Goal: Task Accomplishment & Management: Manage account settings

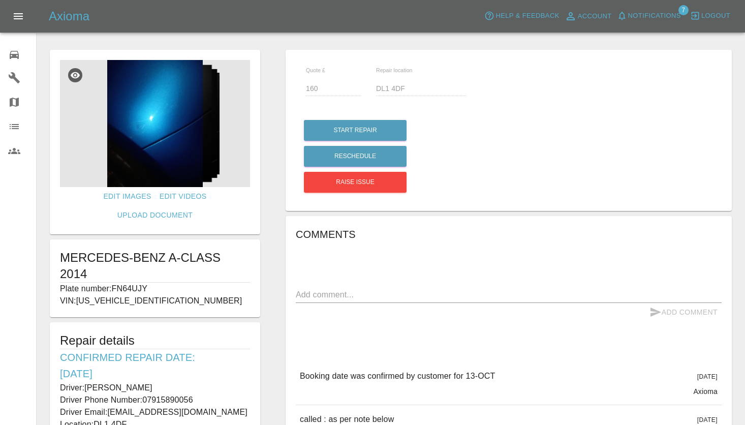
scroll to position [152, 0]
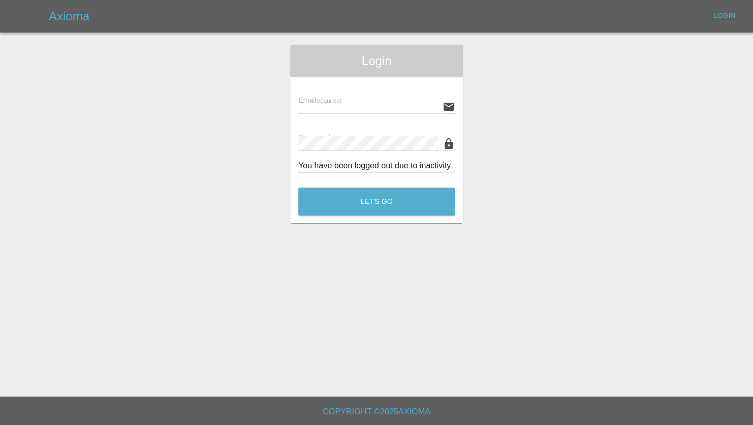
type input "[PERSON_NAME][EMAIL_ADDRESS][PERSON_NAME][DOMAIN_NAME]"
click at [394, 205] on button "Let's Go" at bounding box center [376, 201] width 156 height 28
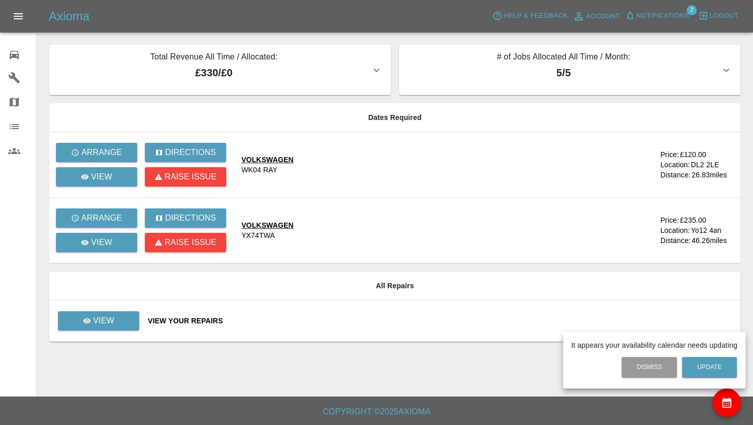
click at [113, 327] on div at bounding box center [376, 212] width 753 height 425
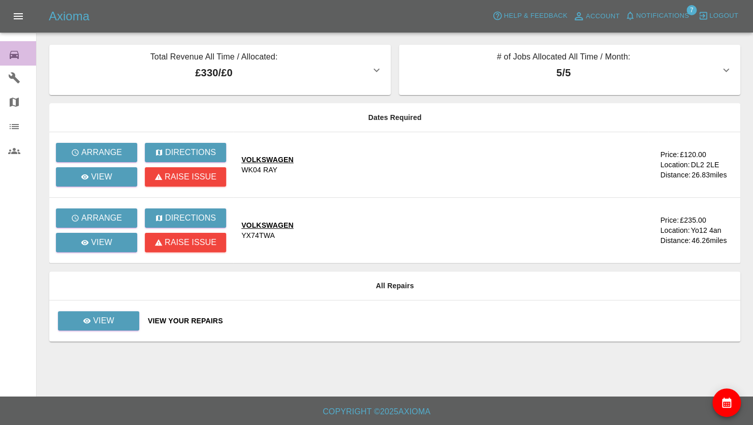
click at [19, 53] on icon at bounding box center [14, 55] width 12 height 12
click at [21, 7] on button "Open drawer" at bounding box center [18, 16] width 24 height 24
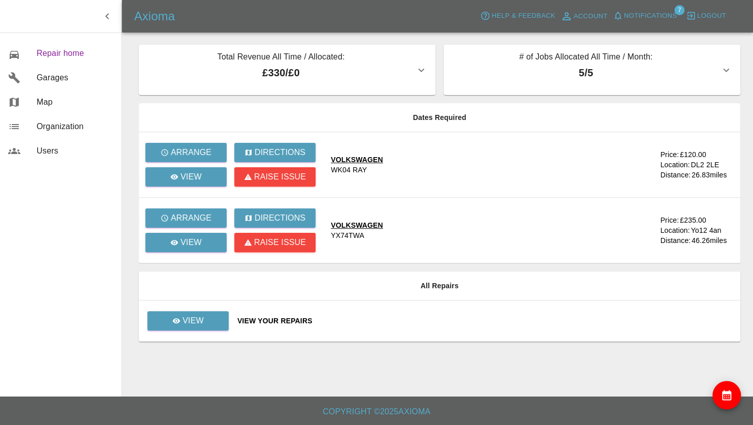
click at [43, 49] on span "Repair home" at bounding box center [75, 53] width 77 height 12
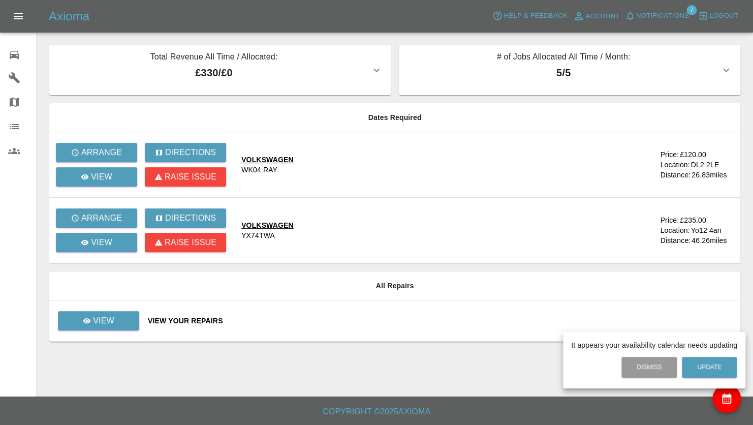
click at [118, 316] on div at bounding box center [376, 212] width 753 height 425
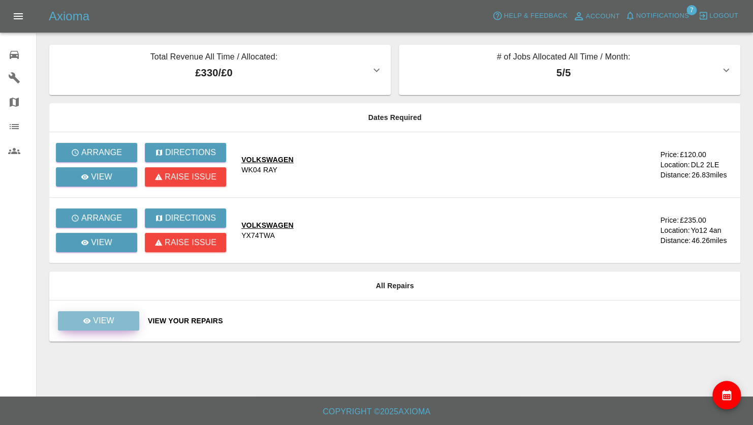
click at [104, 319] on p "View" at bounding box center [103, 320] width 21 height 12
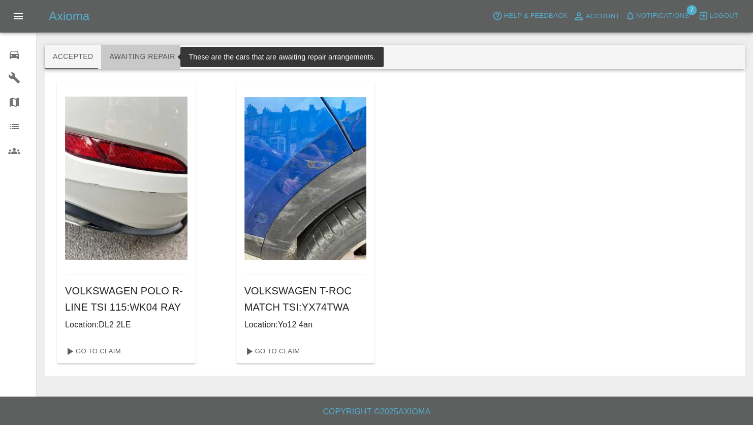
click at [127, 57] on button "Awaiting Repair" at bounding box center [142, 57] width 82 height 24
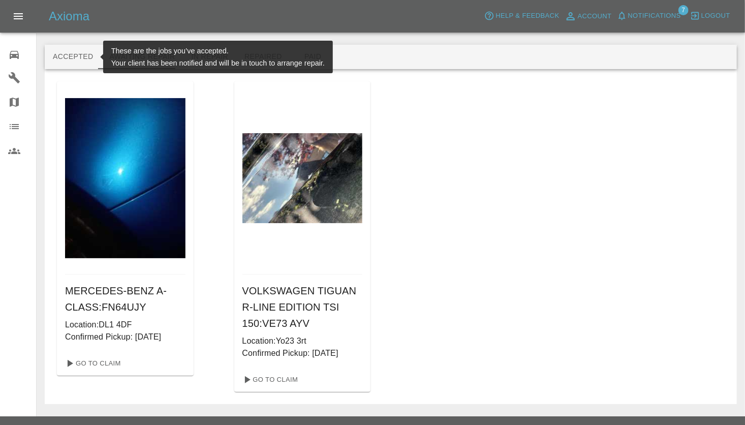
click at [74, 54] on button "Accepted" at bounding box center [73, 57] width 56 height 24
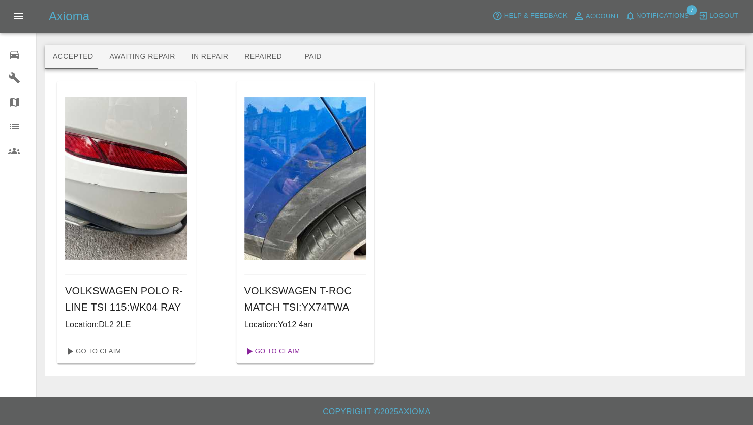
click at [280, 351] on link "Go To Claim" at bounding box center [271, 351] width 62 height 16
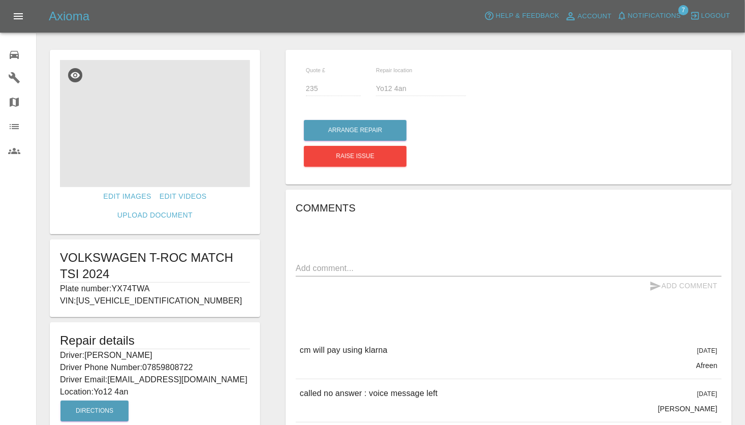
click at [181, 138] on img at bounding box center [155, 123] width 190 height 127
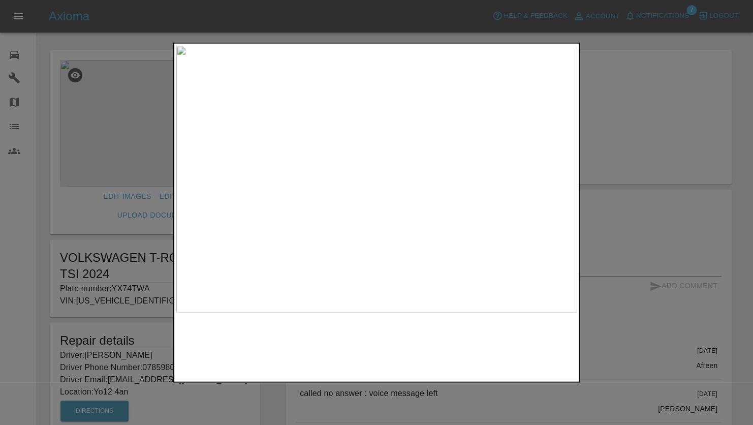
click at [392, 199] on img at bounding box center [376, 179] width 401 height 267
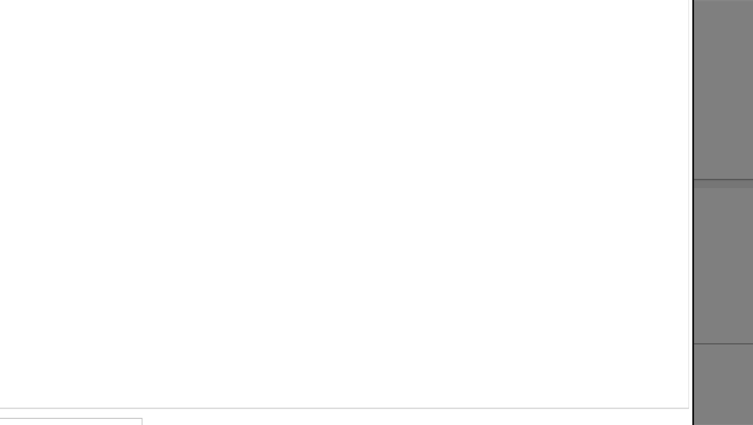
click at [588, 154] on div at bounding box center [376, 212] width 753 height 425
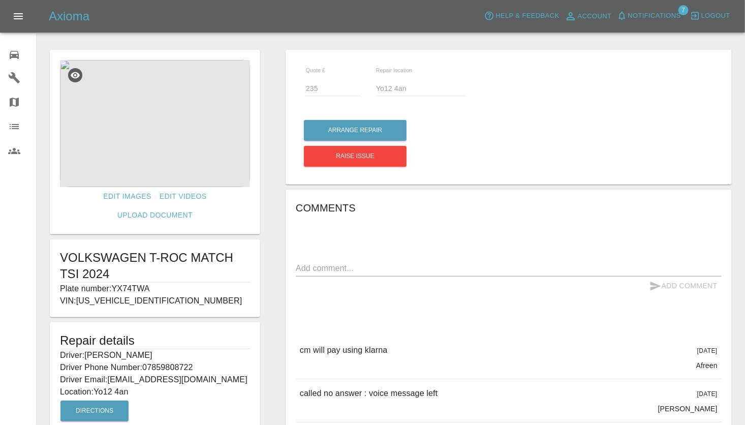
scroll to position [167, 0]
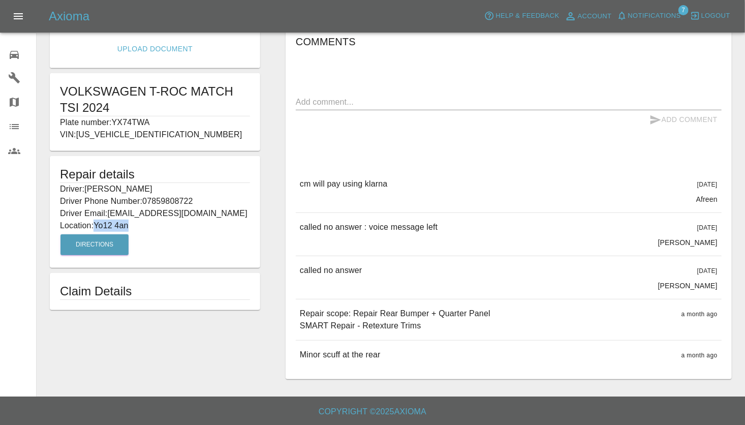
drag, startPoint x: 133, startPoint y: 204, endPoint x: 96, endPoint y: 204, distance: 37.1
click at [96, 219] on p "Location: Yo12 4an" at bounding box center [155, 225] width 190 height 12
drag, startPoint x: 96, startPoint y: 204, endPoint x: 102, endPoint y: 204, distance: 6.1
click at [150, 346] on div "Edit Images Edit Videos Upload Document VOLKSWAGEN T-ROC MATCH TSI 2024 Plate n…" at bounding box center [155, 131] width 236 height 505
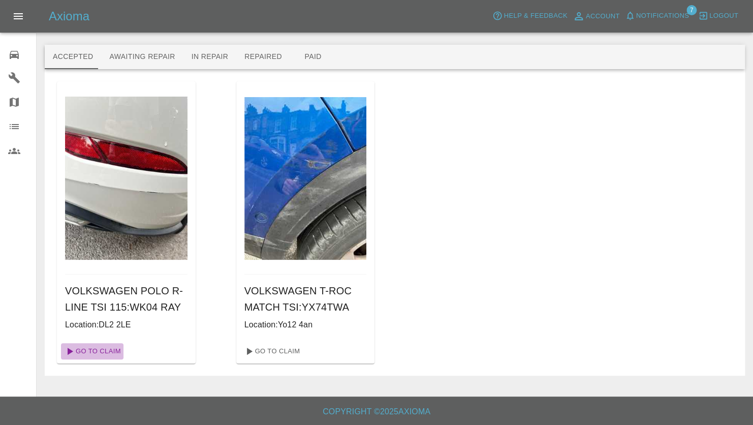
click at [94, 349] on link "Go To Claim" at bounding box center [92, 351] width 62 height 16
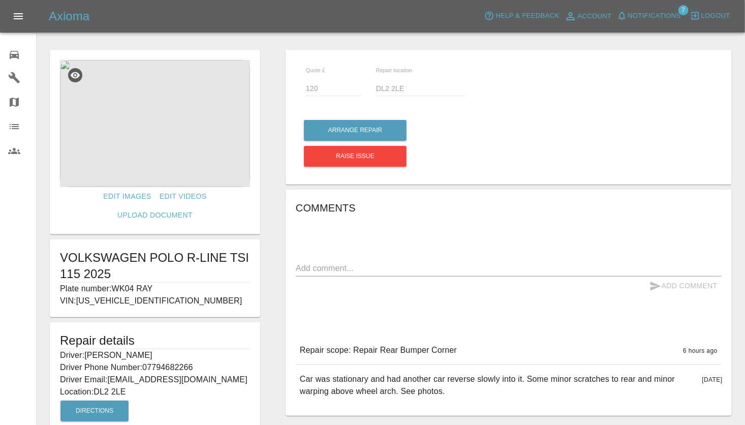
drag, startPoint x: 99, startPoint y: 370, endPoint x: 104, endPoint y: 370, distance: 5.6
click at [104, 386] on p "Location: DL2 2LE" at bounding box center [155, 392] width 190 height 12
drag, startPoint x: 95, startPoint y: 374, endPoint x: 134, endPoint y: 376, distance: 38.1
click at [134, 386] on p "Location: DL2 2LE" at bounding box center [155, 392] width 190 height 12
drag, startPoint x: 134, startPoint y: 376, endPoint x: 117, endPoint y: 371, distance: 17.4
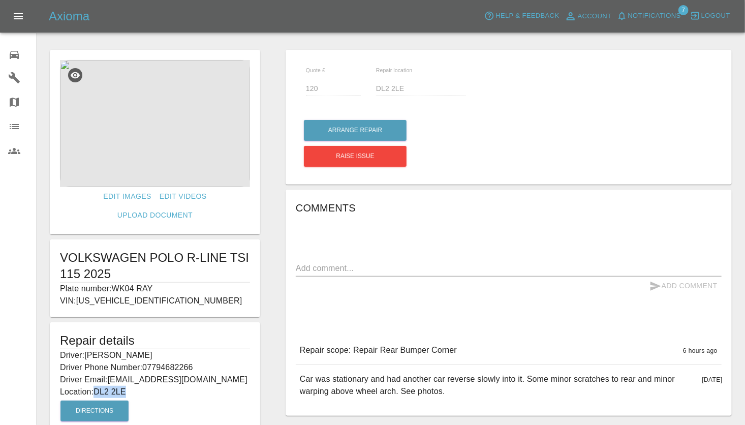
click at [162, 103] on img at bounding box center [155, 123] width 190 height 127
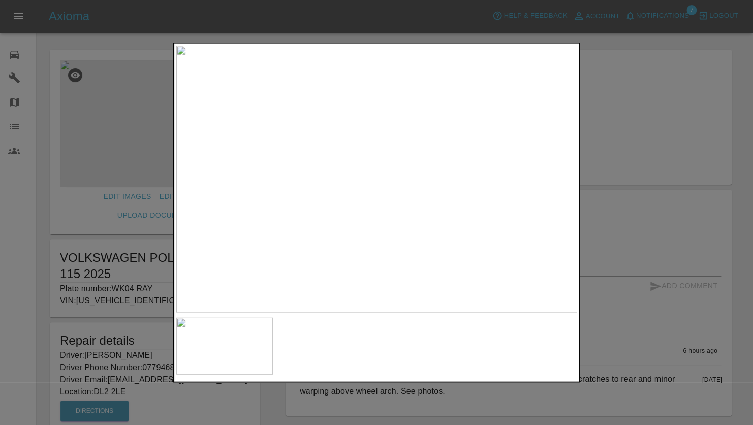
click at [673, 191] on div at bounding box center [376, 212] width 753 height 425
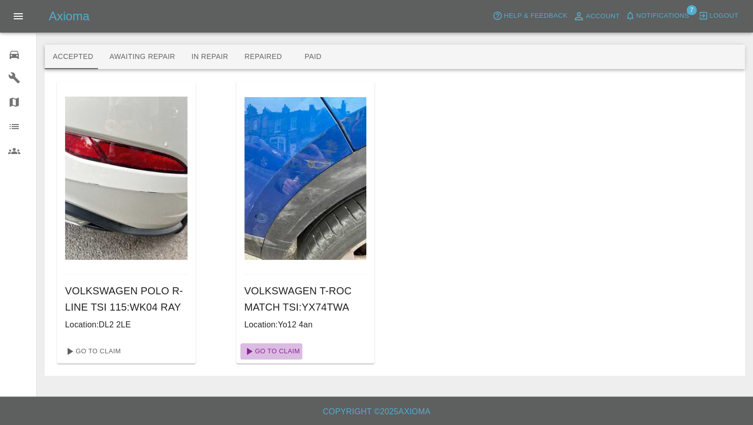
click at [286, 351] on link "Go To Claim" at bounding box center [271, 351] width 62 height 16
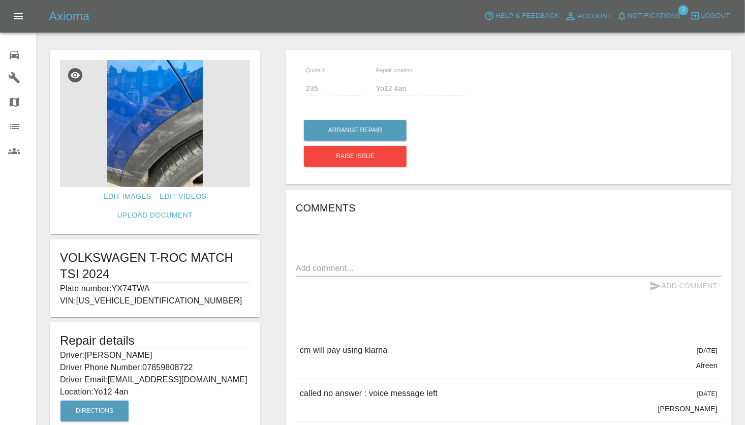
click at [380, 264] on textarea at bounding box center [509, 268] width 426 height 12
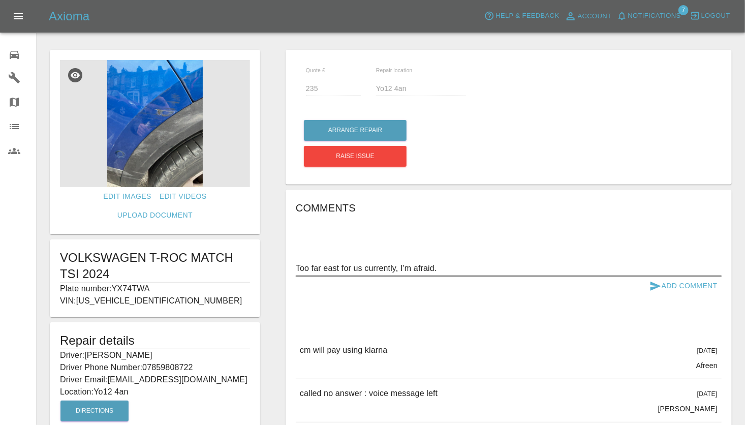
type textarea "Too far east for us currently, I'm afraid."
click at [667, 286] on button "Add Comment" at bounding box center [683, 285] width 76 height 19
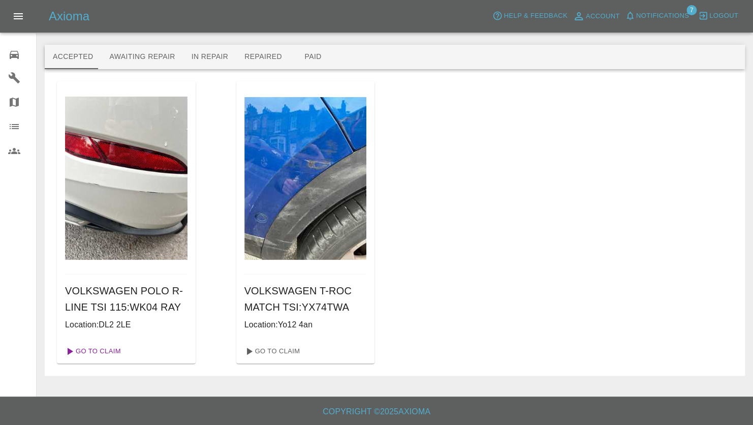
click at [87, 347] on link "Go To Claim" at bounding box center [92, 351] width 62 height 16
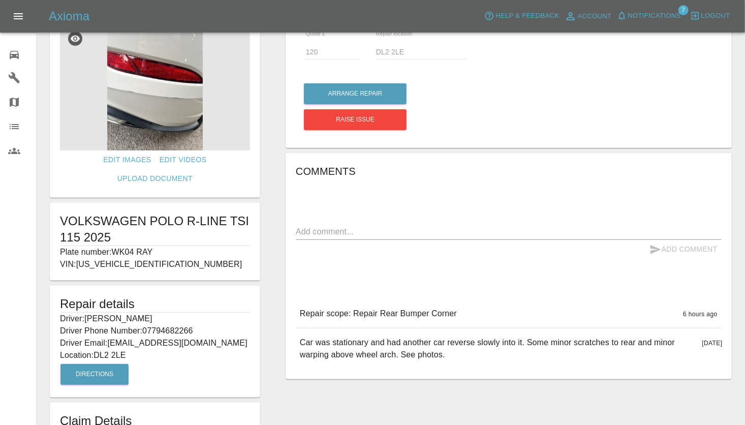
scroll to position [78, 0]
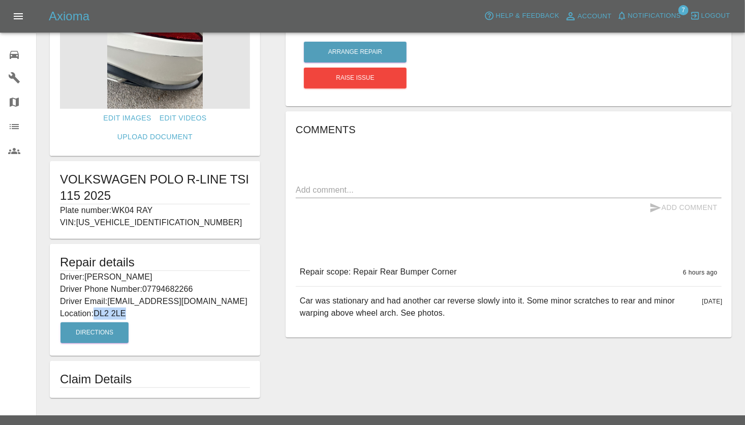
drag, startPoint x: 130, startPoint y: 295, endPoint x: 97, endPoint y: 296, distance: 33.0
click at [97, 307] on p "Location: DL2 2LE" at bounding box center [155, 313] width 190 height 12
drag, startPoint x: 97, startPoint y: 296, endPoint x: 112, endPoint y: 295, distance: 15.8
click at [270, 268] on div "Edit Images Edit Videos Upload Document VOLKSWAGEN POLO R-LINE TSI 115 2025 Pla…" at bounding box center [155, 184] width 236 height 436
click at [337, 190] on textarea at bounding box center [509, 190] width 426 height 12
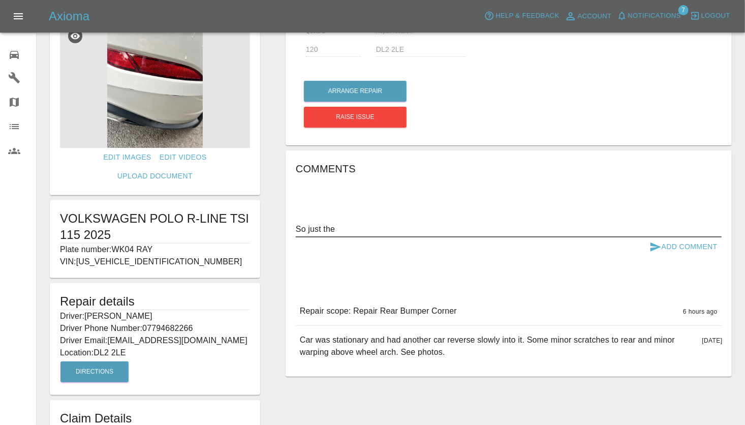
scroll to position [0, 0]
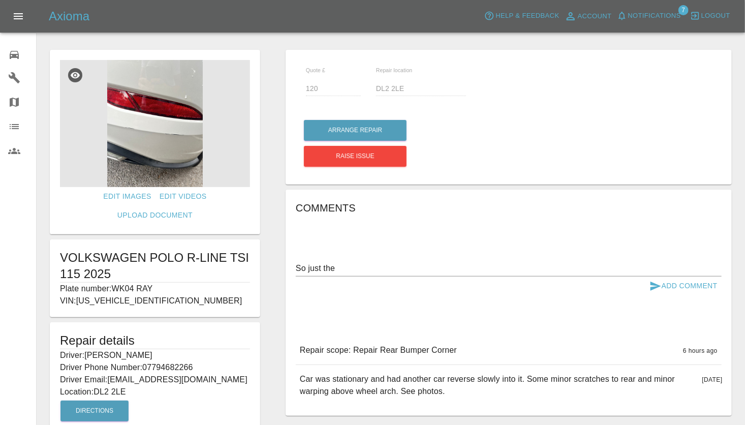
click at [152, 177] on img at bounding box center [155, 123] width 190 height 127
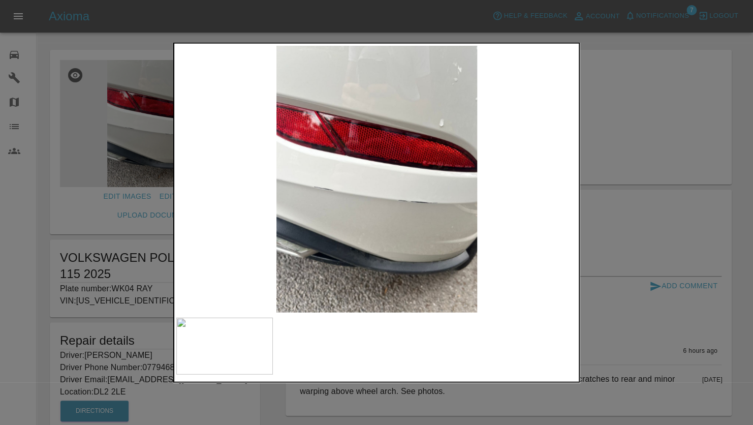
click at [113, 149] on div at bounding box center [376, 212] width 753 height 425
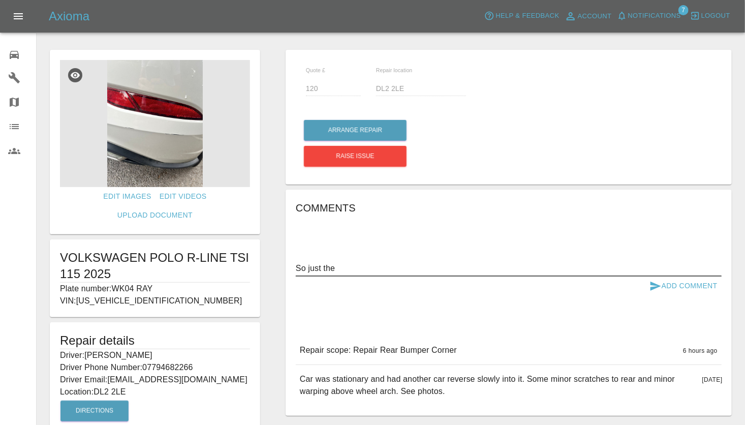
click at [397, 271] on textarea "So just the" at bounding box center [509, 268] width 426 height 12
type textarea "So just the bumper corner and nothing ref the 'warping wheel arch'?"
click at [676, 284] on button "Add Comment" at bounding box center [683, 285] width 76 height 19
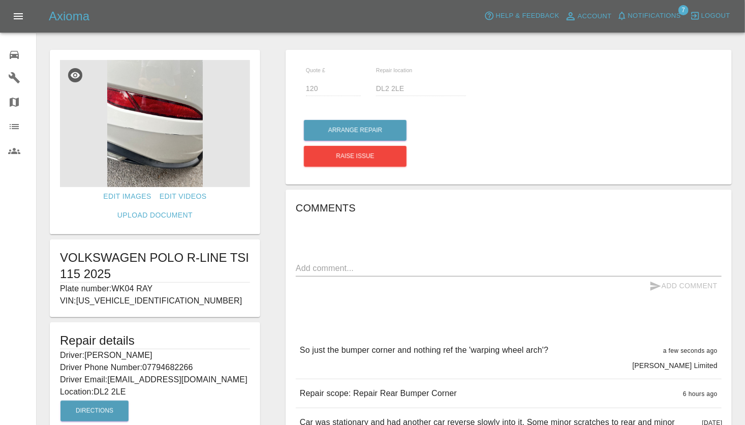
click at [508, 37] on div at bounding box center [391, 28] width 692 height 33
click at [356, 131] on button "Arrange Repair" at bounding box center [355, 130] width 103 height 21
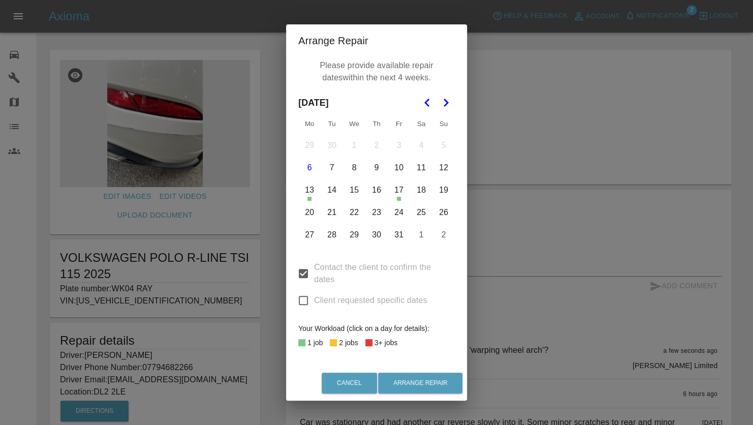
click at [303, 276] on input "Contact the client to confirm the dates" at bounding box center [303, 273] width 21 height 21
click at [304, 274] on input "Contact the client to confirm the dates" at bounding box center [303, 273] width 21 height 21
checkbox input "true"
click at [309, 189] on button "13" at bounding box center [309, 189] width 21 height 21
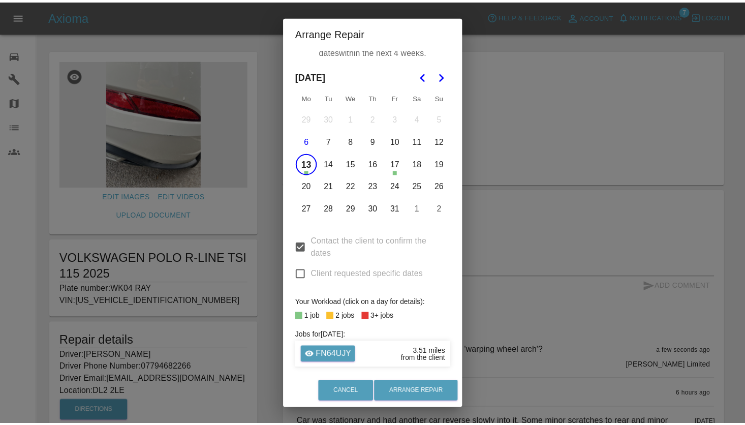
scroll to position [27, 0]
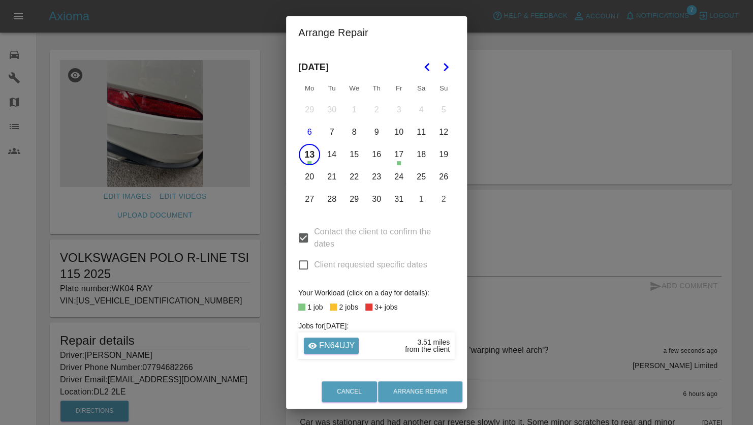
click at [508, 52] on div "Arrange Repair Please provide available repair dates within the next 4 weeks. O…" at bounding box center [376, 212] width 753 height 425
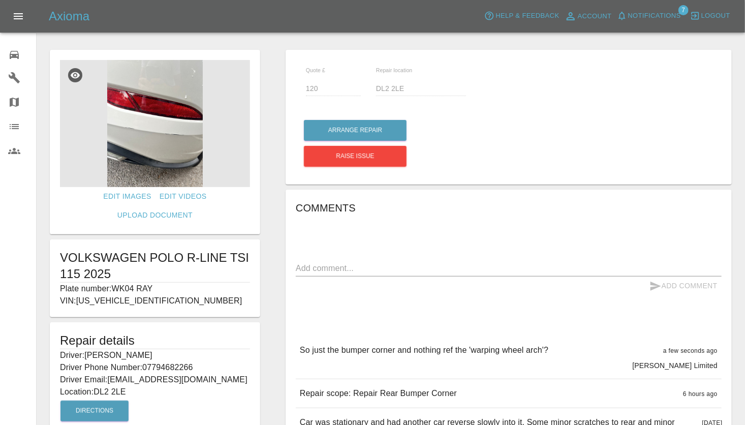
click at [389, 265] on textarea at bounding box center [509, 268] width 426 height 12
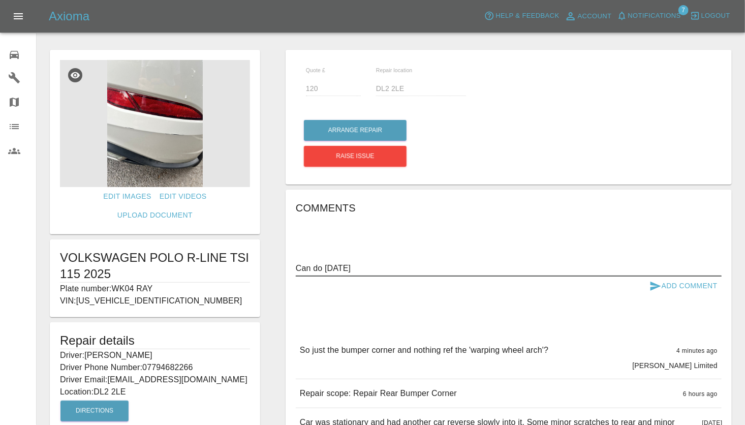
type textarea "Can do 13th Oct."
click at [671, 282] on button "Add Comment" at bounding box center [683, 285] width 76 height 19
